Goal: Information Seeking & Learning: Learn about a topic

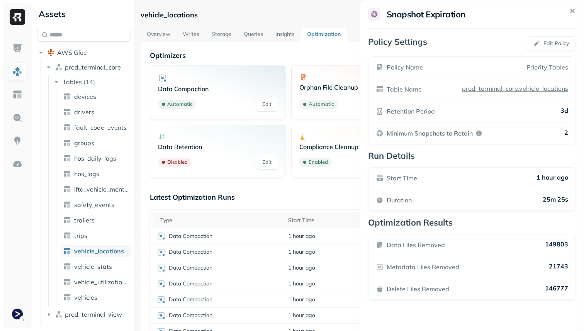
scroll to position [86, 0]
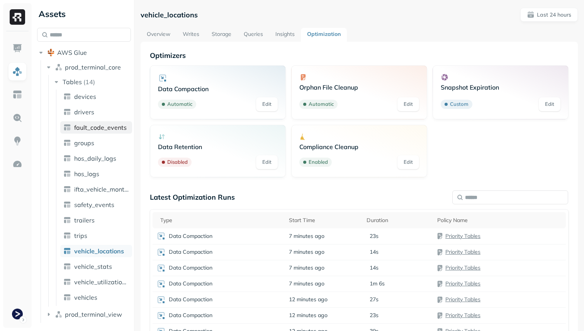
click at [98, 130] on span "fault_code_events" at bounding box center [100, 128] width 53 height 8
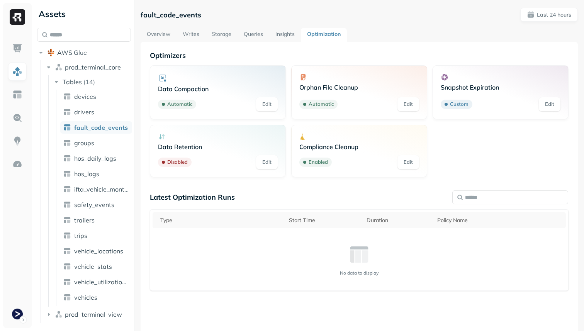
click at [291, 211] on div "Type Start Time Duration Policy Name No data to display" at bounding box center [359, 250] width 419 height 82
click at [295, 218] on div "Start Time" at bounding box center [324, 220] width 70 height 7
click at [259, 221] on div "Type" at bounding box center [217, 220] width 114 height 7
click at [154, 38] on link "Overview" at bounding box center [159, 35] width 36 height 14
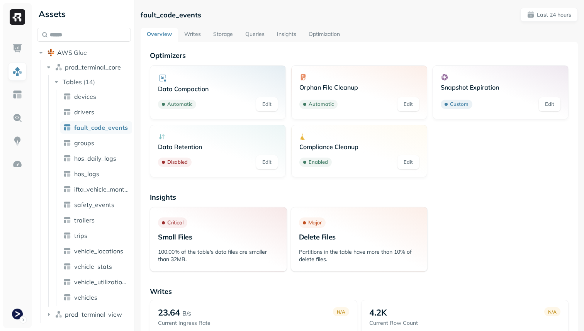
click at [219, 40] on link "Storage" at bounding box center [223, 35] width 32 height 14
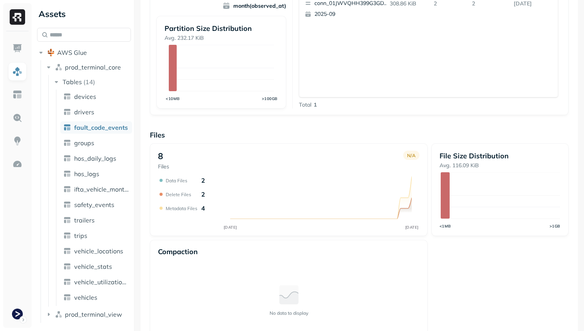
scroll to position [209, 0]
click at [201, 181] on div "Data Files 2" at bounding box center [185, 180] width 39 height 8
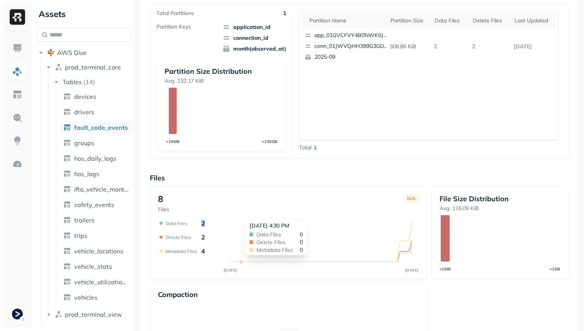
scroll to position [161, 0]
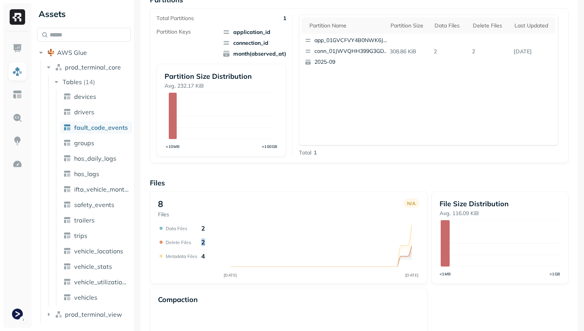
drag, startPoint x: 205, startPoint y: 243, endPoint x: 199, endPoint y: 243, distance: 6.2
click at [199, 243] on div "Delete Files 2" at bounding box center [185, 242] width 39 height 8
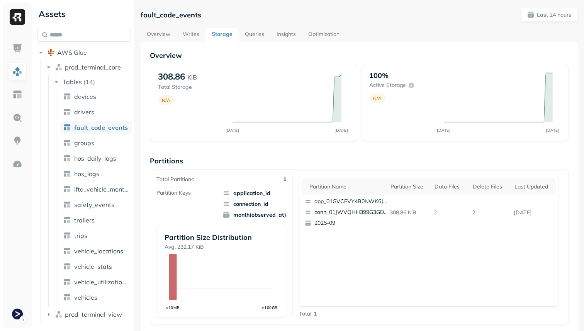
scroll to position [224, 0]
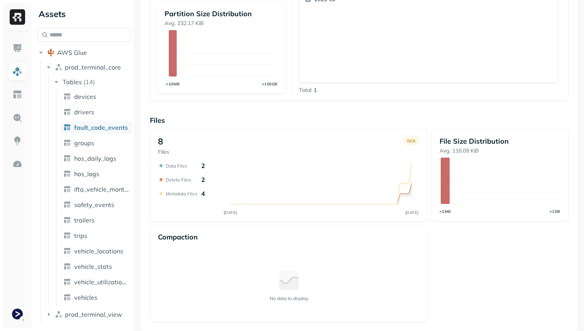
click at [213, 176] on icon "SEP 28 SEP 29" at bounding box center [289, 189] width 262 height 54
drag, startPoint x: 213, startPoint y: 182, endPoint x: 196, endPoint y: 181, distance: 16.7
click at [196, 181] on div "SEP 28 SEP 29 Data Files 2 Delete Files 2 Metadata Files 4" at bounding box center [289, 189] width 262 height 54
click at [202, 182] on p "2" at bounding box center [203, 180] width 4 height 8
drag, startPoint x: 210, startPoint y: 194, endPoint x: 204, endPoint y: 194, distance: 5.8
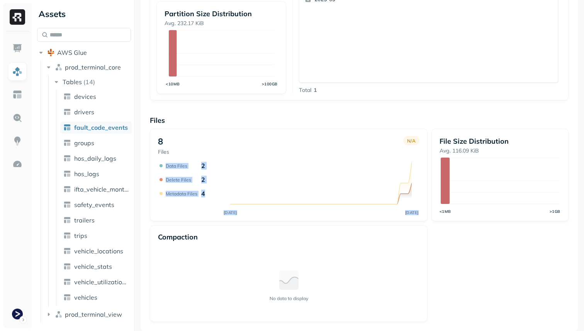
click at [204, 194] on div "SEP 28 SEP 29 Data Files 2 Delete Files 2 Metadata Files 4" at bounding box center [289, 189] width 262 height 54
click at [209, 198] on icon "SEP 28 SEP 29" at bounding box center [289, 189] width 262 height 54
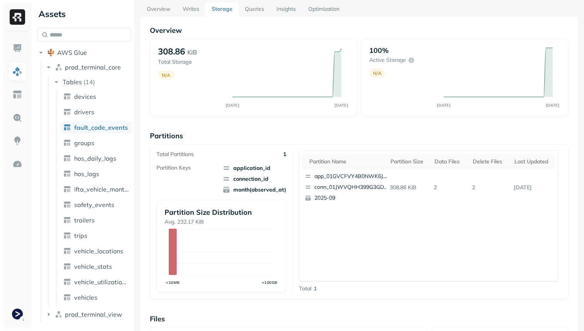
scroll to position [0, 0]
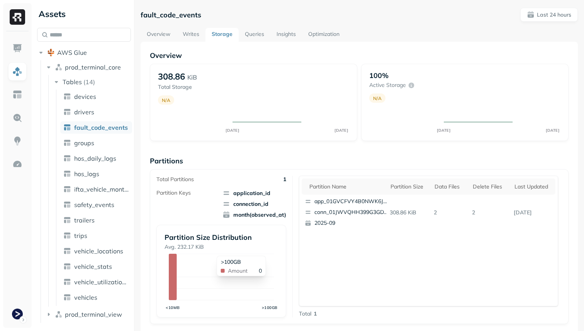
scroll to position [224, 0]
click at [168, 33] on link "Overview" at bounding box center [159, 35] width 36 height 14
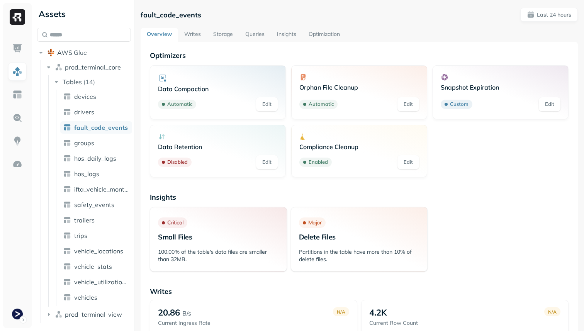
click at [185, 34] on link "Writes" at bounding box center [192, 35] width 29 height 14
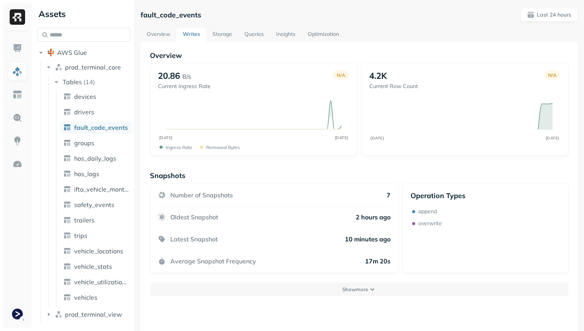
click at [210, 34] on link "Storage" at bounding box center [222, 35] width 32 height 14
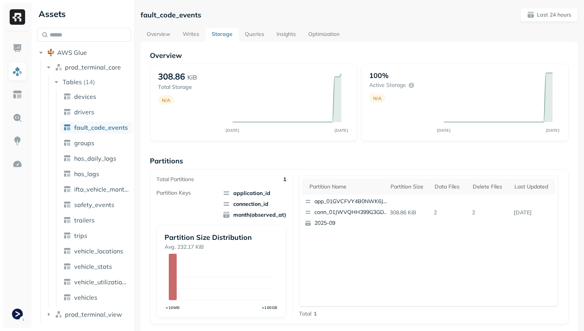
click at [157, 27] on div "fault_code_events Last 24 hours Overview Writes Storage Queries Insights Optimi…" at bounding box center [359, 281] width 437 height 547
click at [157, 32] on link "Overview" at bounding box center [159, 35] width 36 height 14
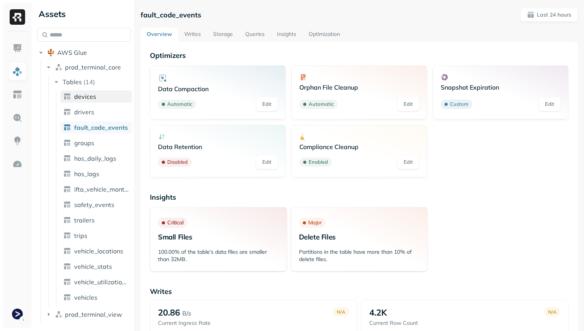
click at [91, 97] on span "devices" at bounding box center [85, 97] width 22 height 8
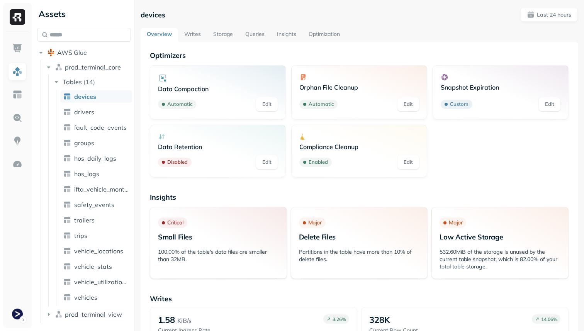
click at [198, 32] on link "Writes" at bounding box center [192, 35] width 29 height 14
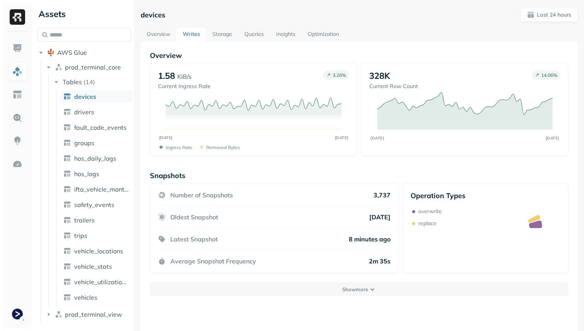
click at [226, 32] on link "Storage" at bounding box center [222, 35] width 32 height 14
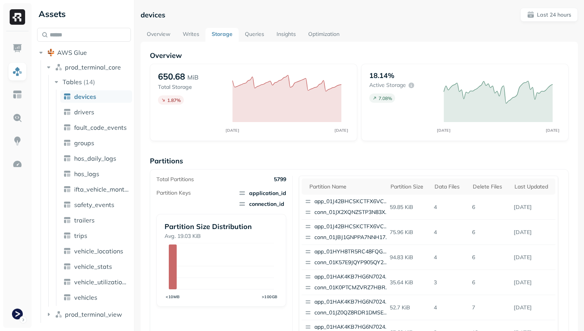
click at [97, 274] on ul "devices drivers fault_code_events groups hos_daily_logs hos_logs ifta_vehicle_m…" at bounding box center [94, 198] width 76 height 216
click at [98, 271] on link "vehicle_stats" at bounding box center [96, 266] width 72 height 12
click at [103, 284] on span "vehicle_utilization_day" at bounding box center [101, 282] width 55 height 8
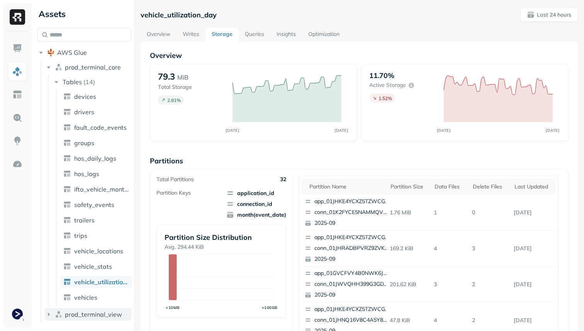
click at [101, 310] on button "prod_terminal_view" at bounding box center [88, 314] width 87 height 12
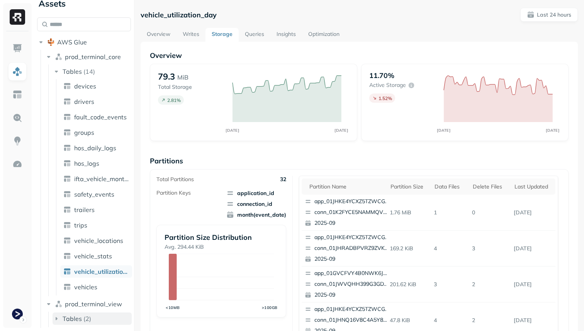
click at [100, 314] on button "Tables ( 2 )" at bounding box center [92, 319] width 79 height 12
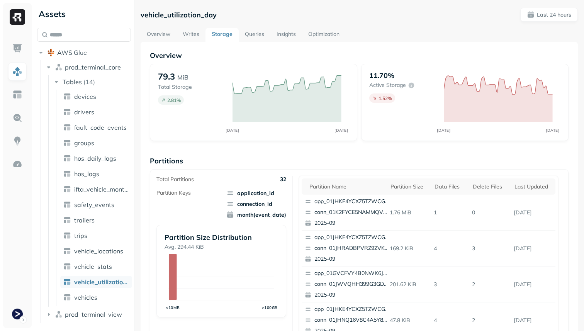
click at [162, 38] on link "Overview" at bounding box center [159, 35] width 36 height 14
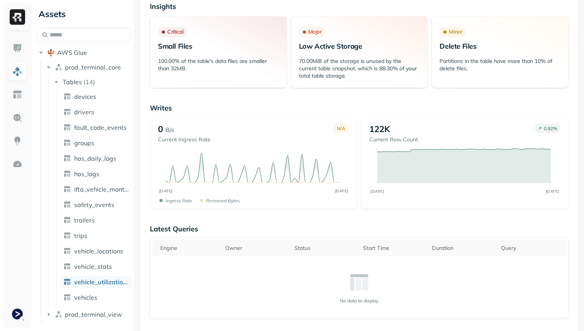
scroll to position [65, 0]
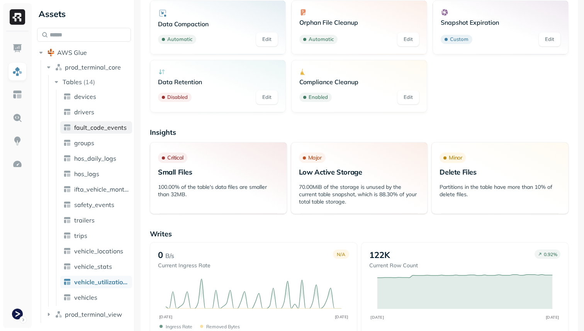
click at [116, 132] on link "fault_code_events" at bounding box center [96, 127] width 72 height 12
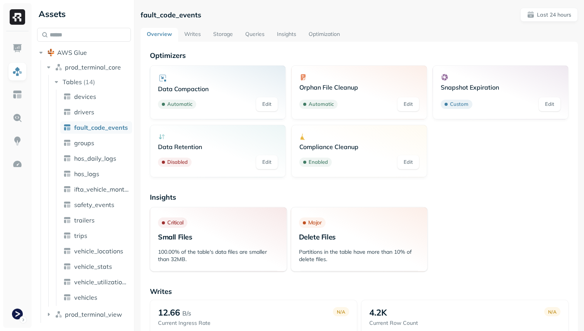
click at [221, 38] on link "Storage" at bounding box center [223, 35] width 32 height 14
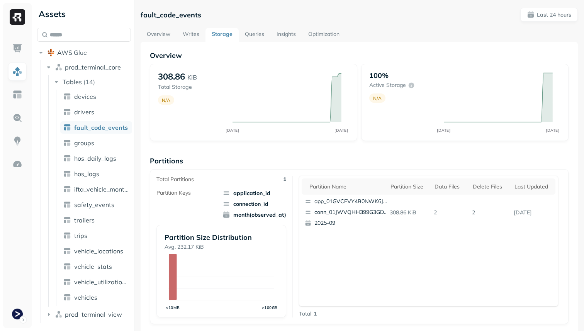
click at [315, 31] on link "Optimization" at bounding box center [324, 35] width 44 height 14
